Goal: Navigation & Orientation: Find specific page/section

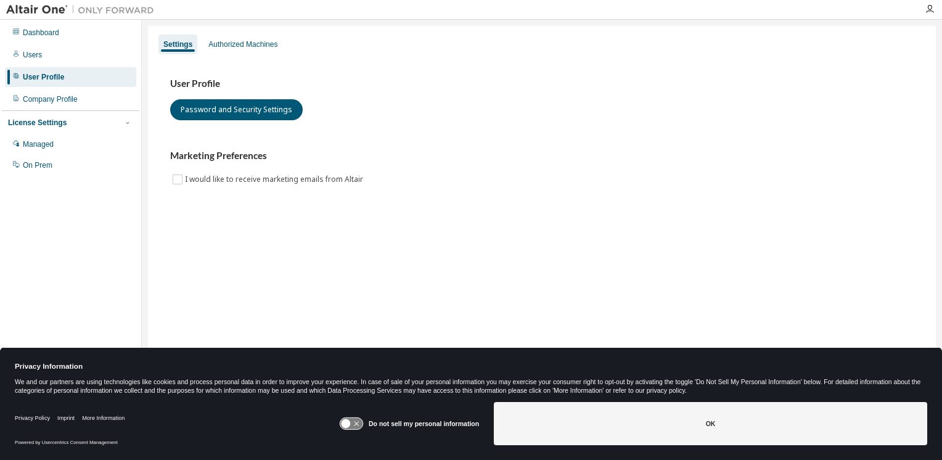
click at [29, 12] on img at bounding box center [83, 10] width 154 height 12
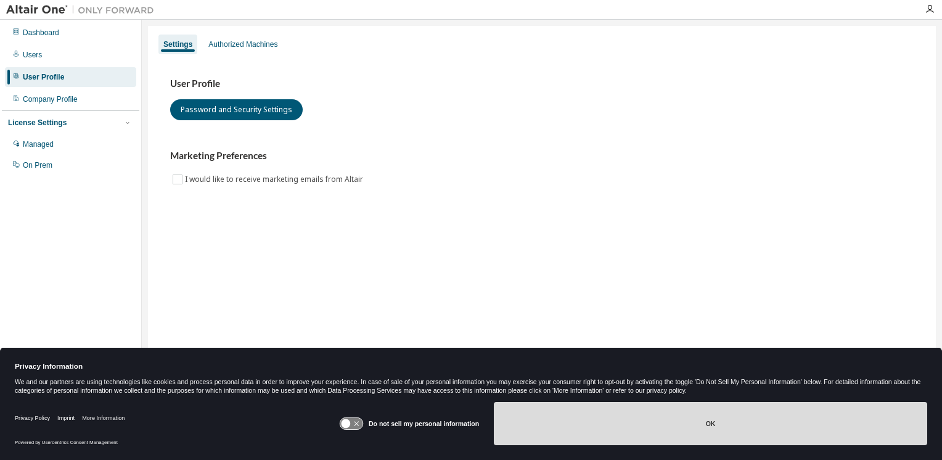
click at [584, 438] on button "OK" at bounding box center [710, 423] width 433 height 43
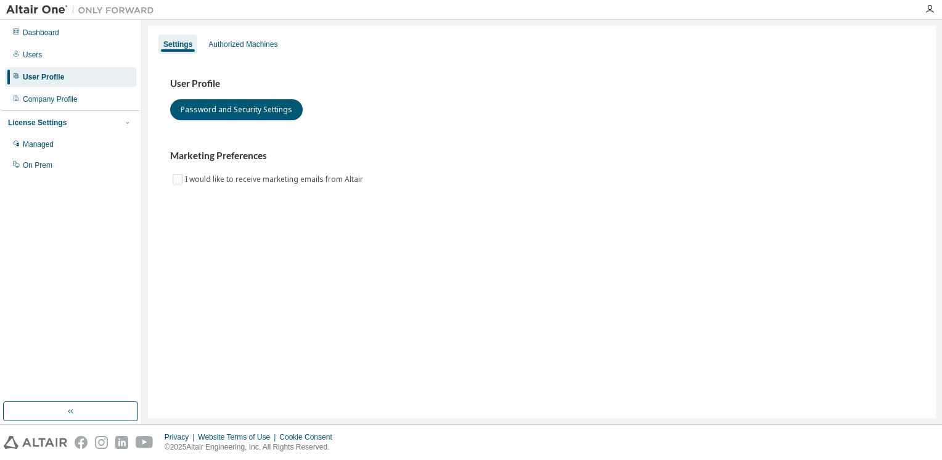
click at [40, 9] on img at bounding box center [83, 10] width 154 height 12
click at [37, 31] on div "Dashboard" at bounding box center [41, 33] width 36 height 10
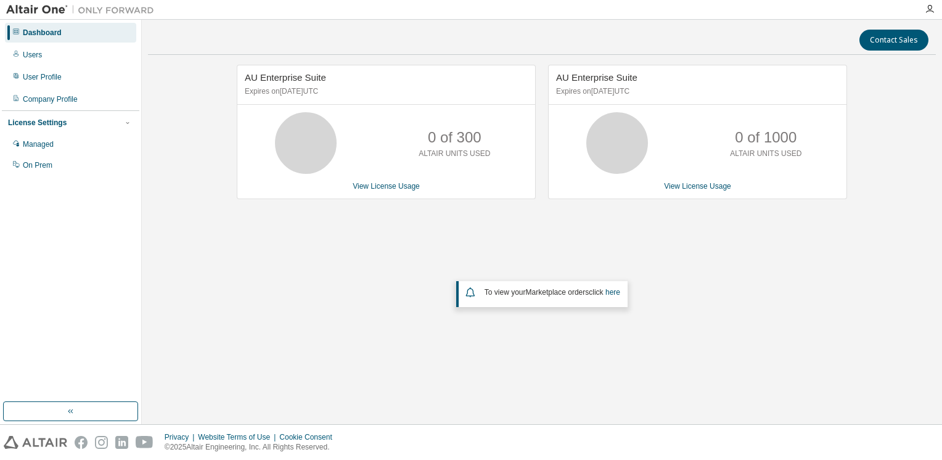
click at [30, 19] on div at bounding box center [471, 10] width 942 height 20
drag, startPoint x: 30, startPoint y: 19, endPoint x: 22, endPoint y: 9, distance: 12.3
click at [22, 9] on img at bounding box center [83, 10] width 154 height 12
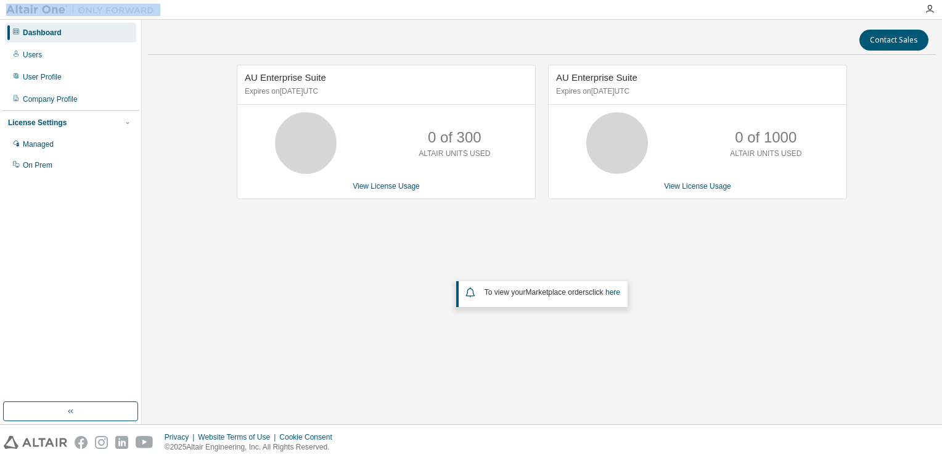
click at [22, 9] on img at bounding box center [83, 10] width 154 height 12
click at [633, 6] on div at bounding box center [929, 9] width 25 height 10
click at [44, 9] on img at bounding box center [83, 10] width 154 height 12
click at [83, 415] on button "button" at bounding box center [70, 411] width 135 height 20
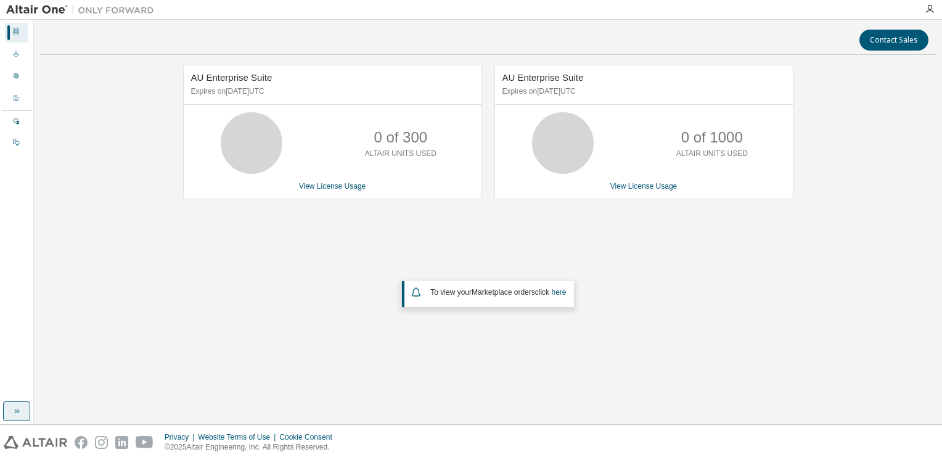
click at [14, 410] on icon "button" at bounding box center [17, 411] width 10 height 10
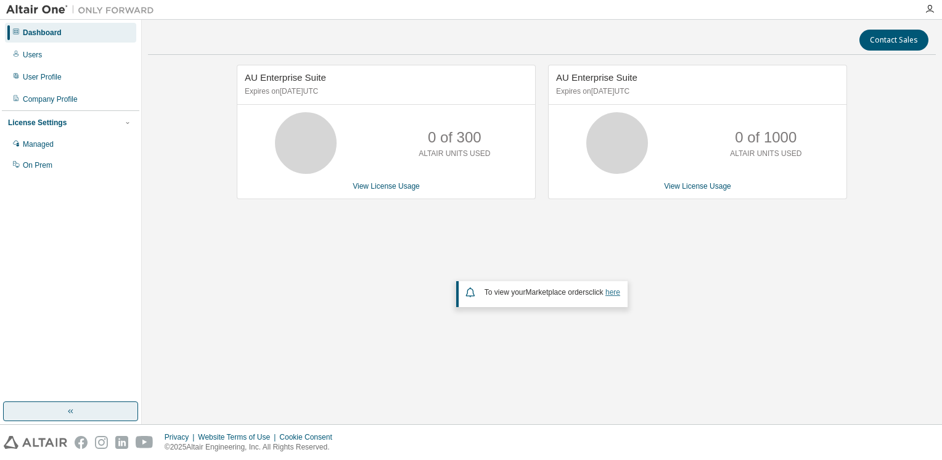
click at [611, 295] on link "here" at bounding box center [612, 292] width 15 height 9
